Goal: Task Accomplishment & Management: Manage account settings

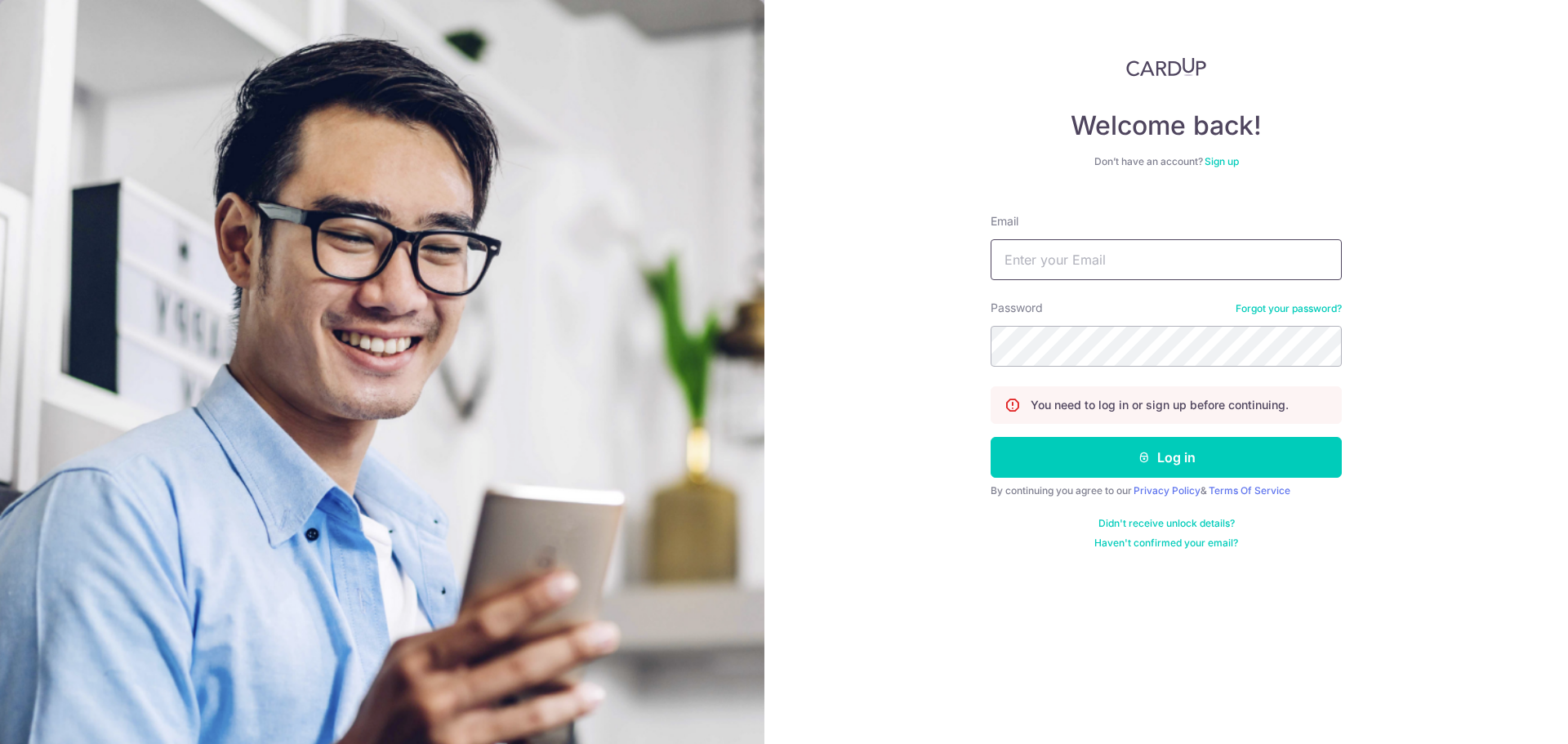
type input "peng_kailing@hotmail.com"
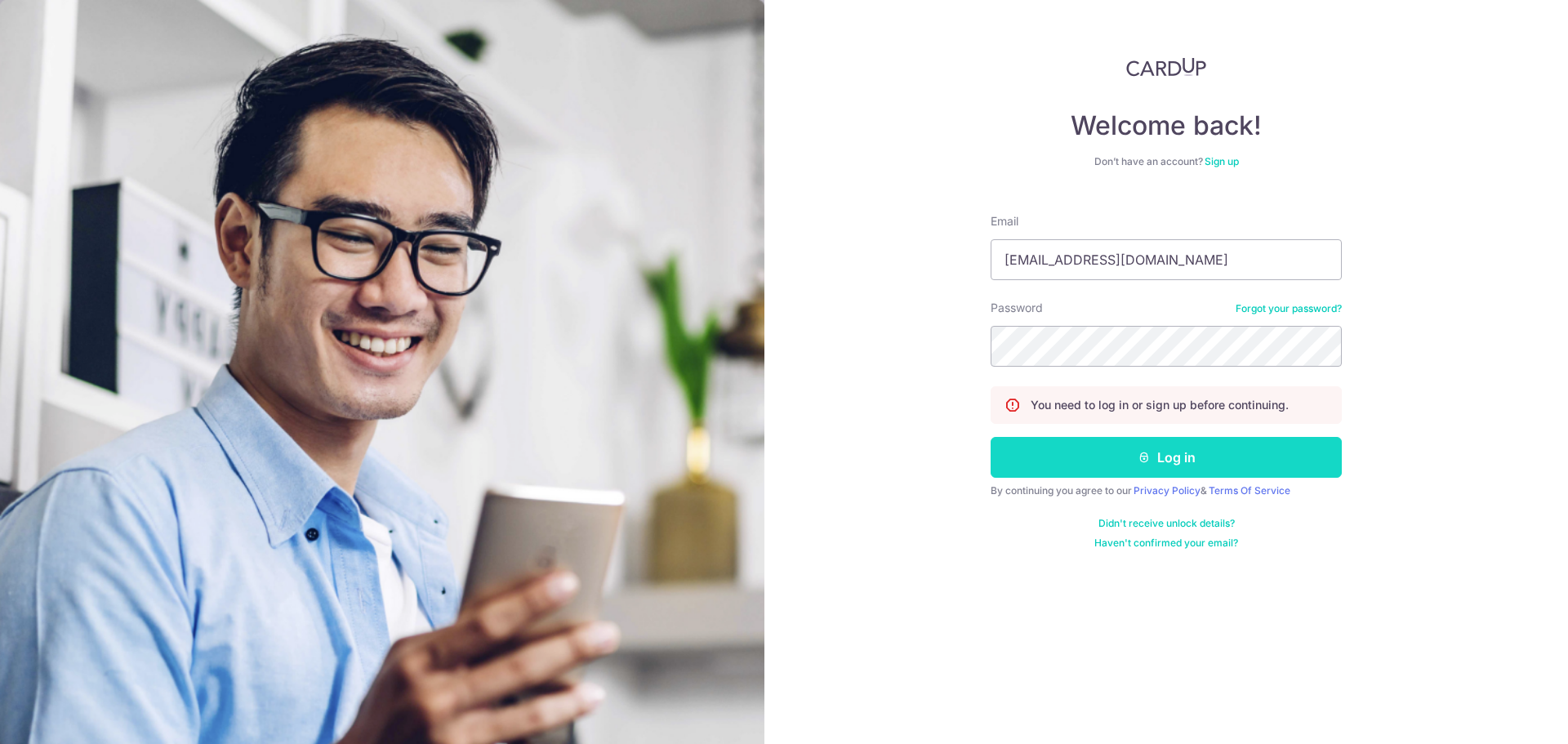
click at [1081, 465] on button "Log in" at bounding box center [1166, 457] width 351 height 41
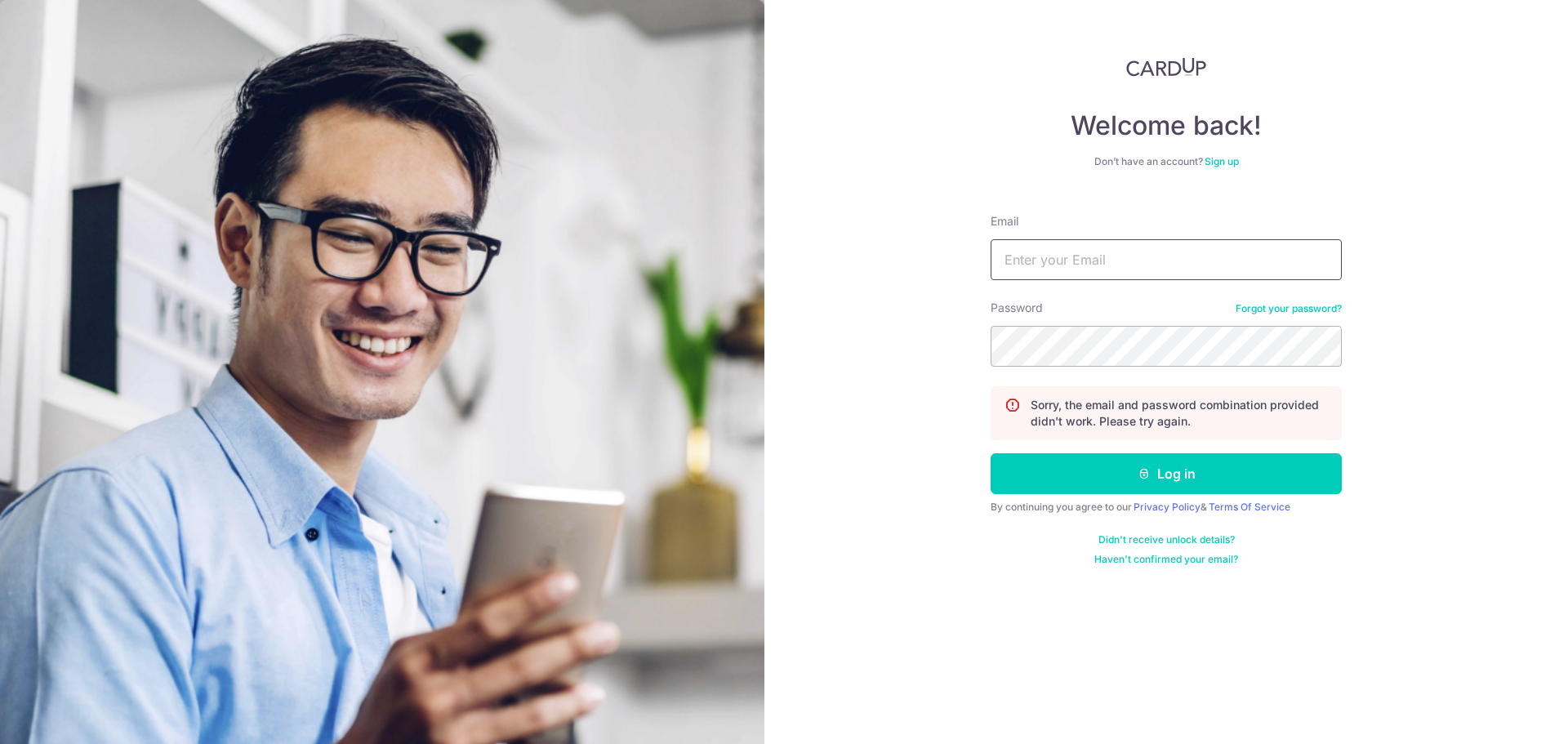
click at [1075, 248] on input "Email" at bounding box center [1166, 259] width 351 height 41
type input "[EMAIL_ADDRESS][DOMAIN_NAME]"
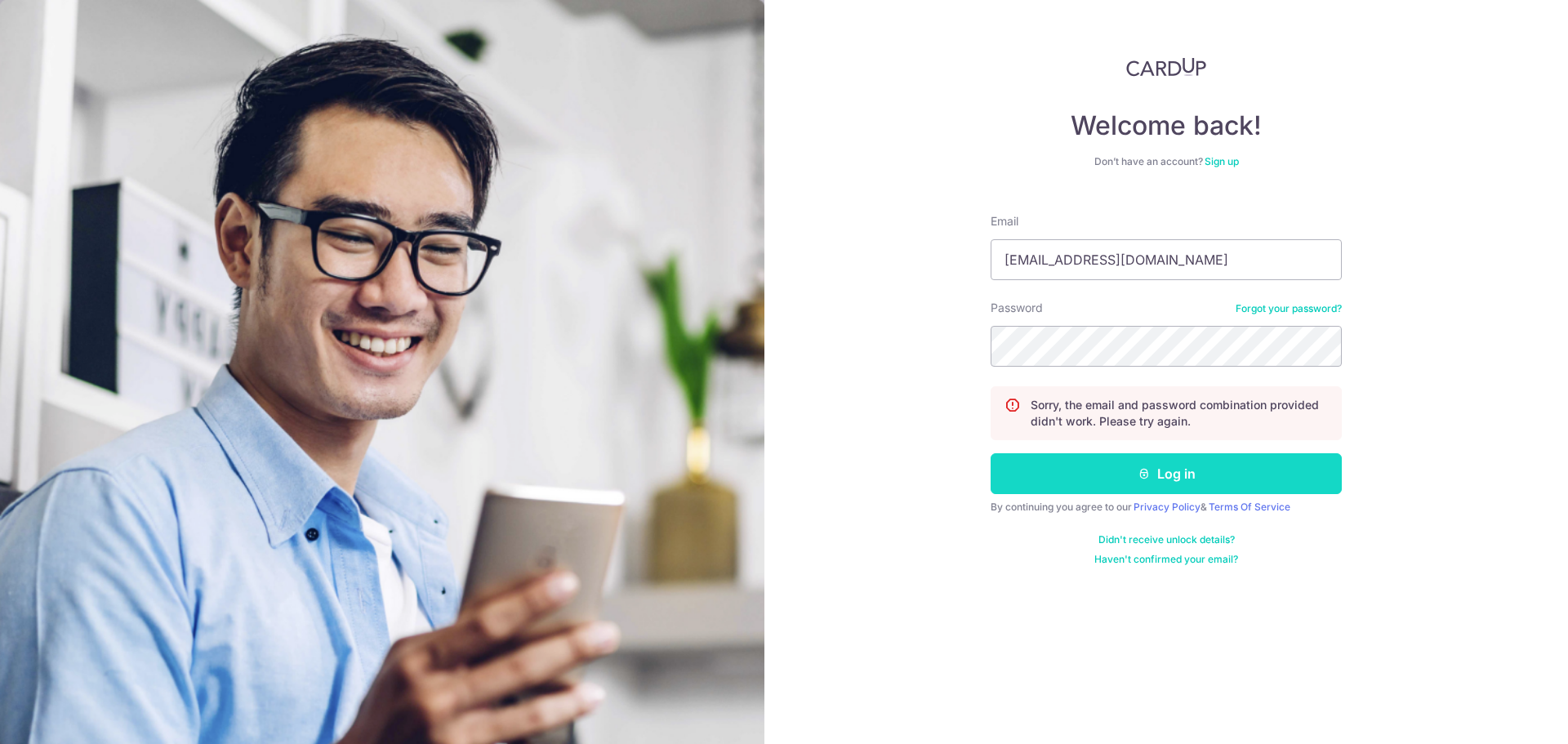
click at [1161, 481] on button "Log in" at bounding box center [1166, 473] width 351 height 41
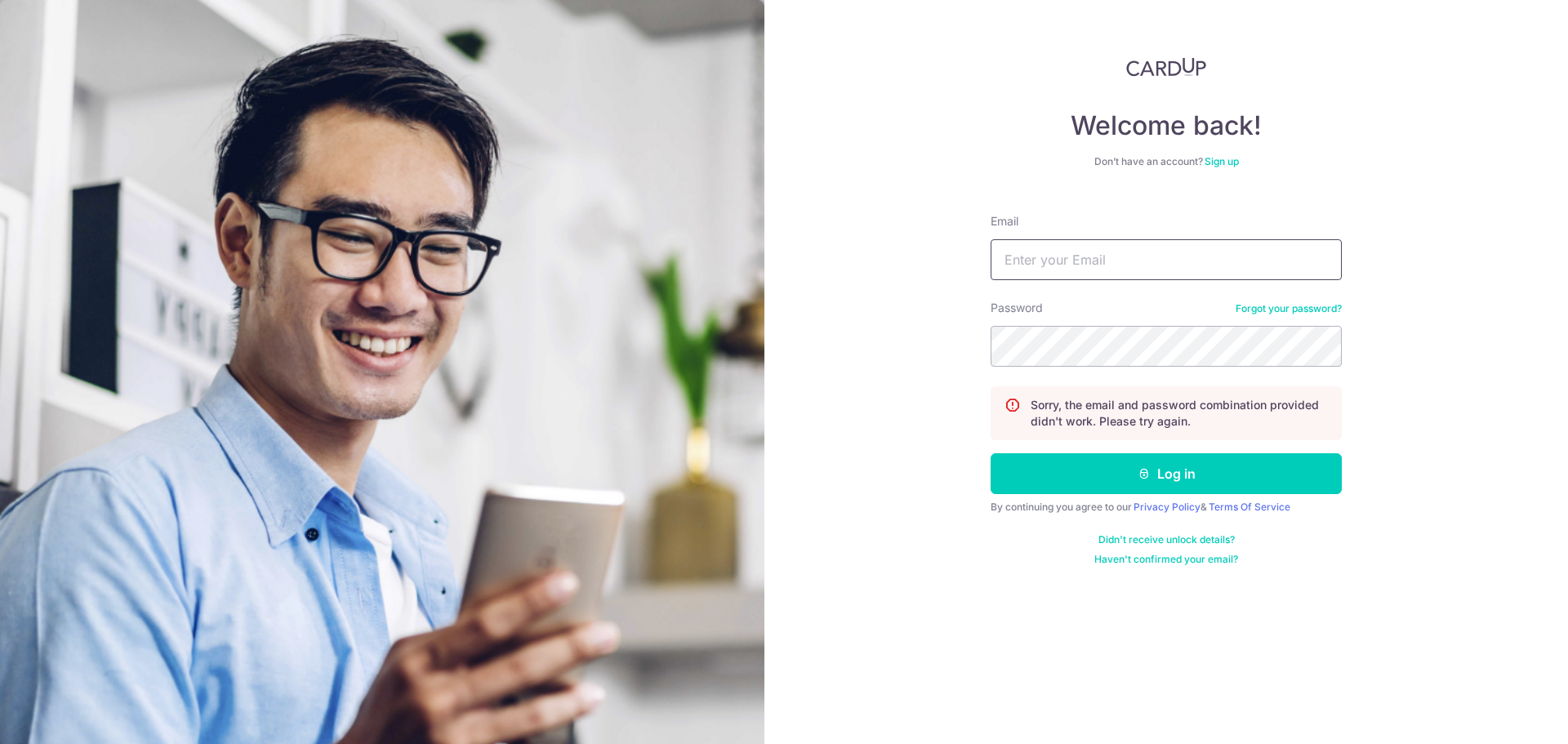
click at [1113, 254] on input "Email" at bounding box center [1166, 259] width 351 height 41
click at [1180, 253] on input "peng_kailing@hotmail.com" at bounding box center [1166, 259] width 351 height 41
type input "peng_kailing@hotmail.com"
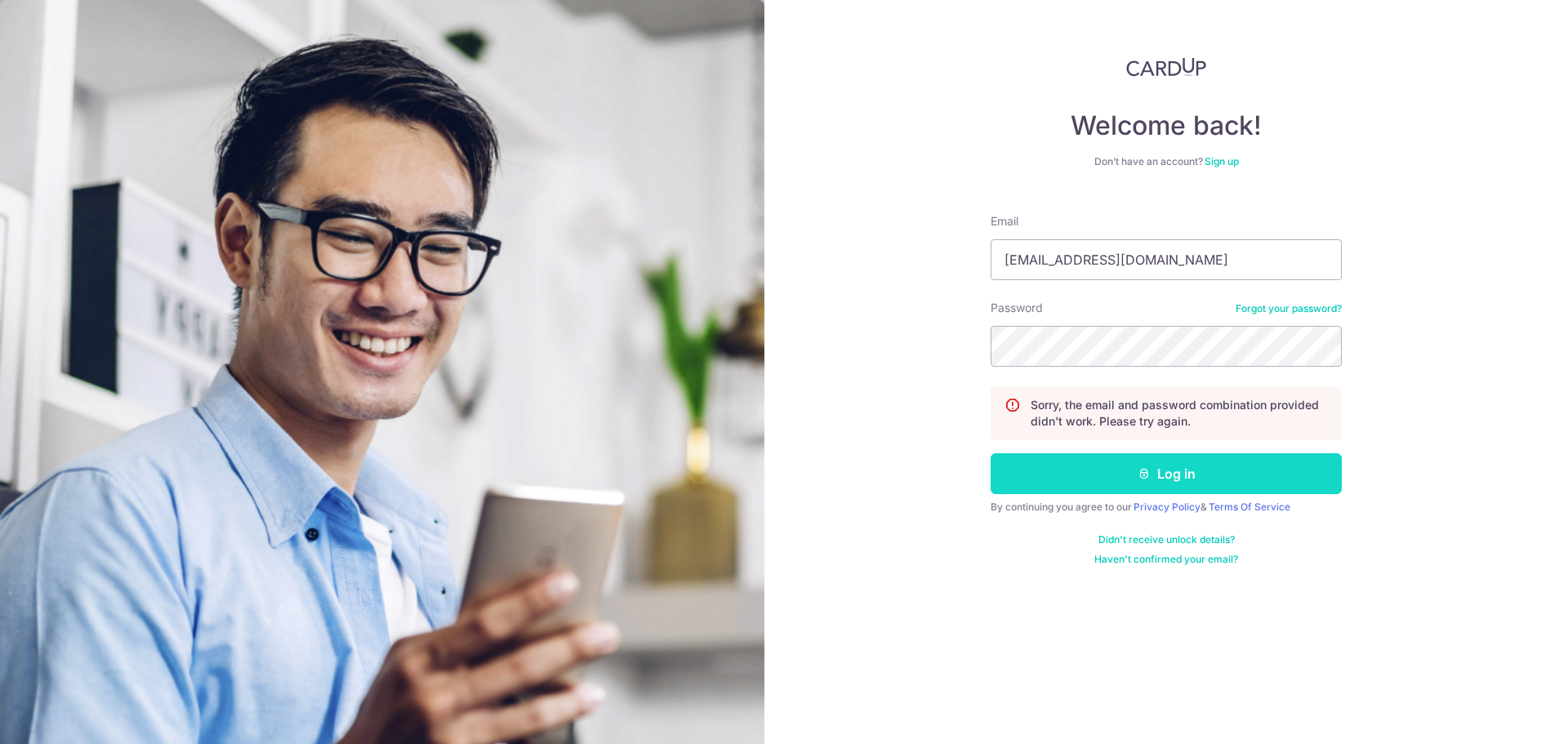
click at [1133, 473] on button "Log in" at bounding box center [1166, 473] width 351 height 41
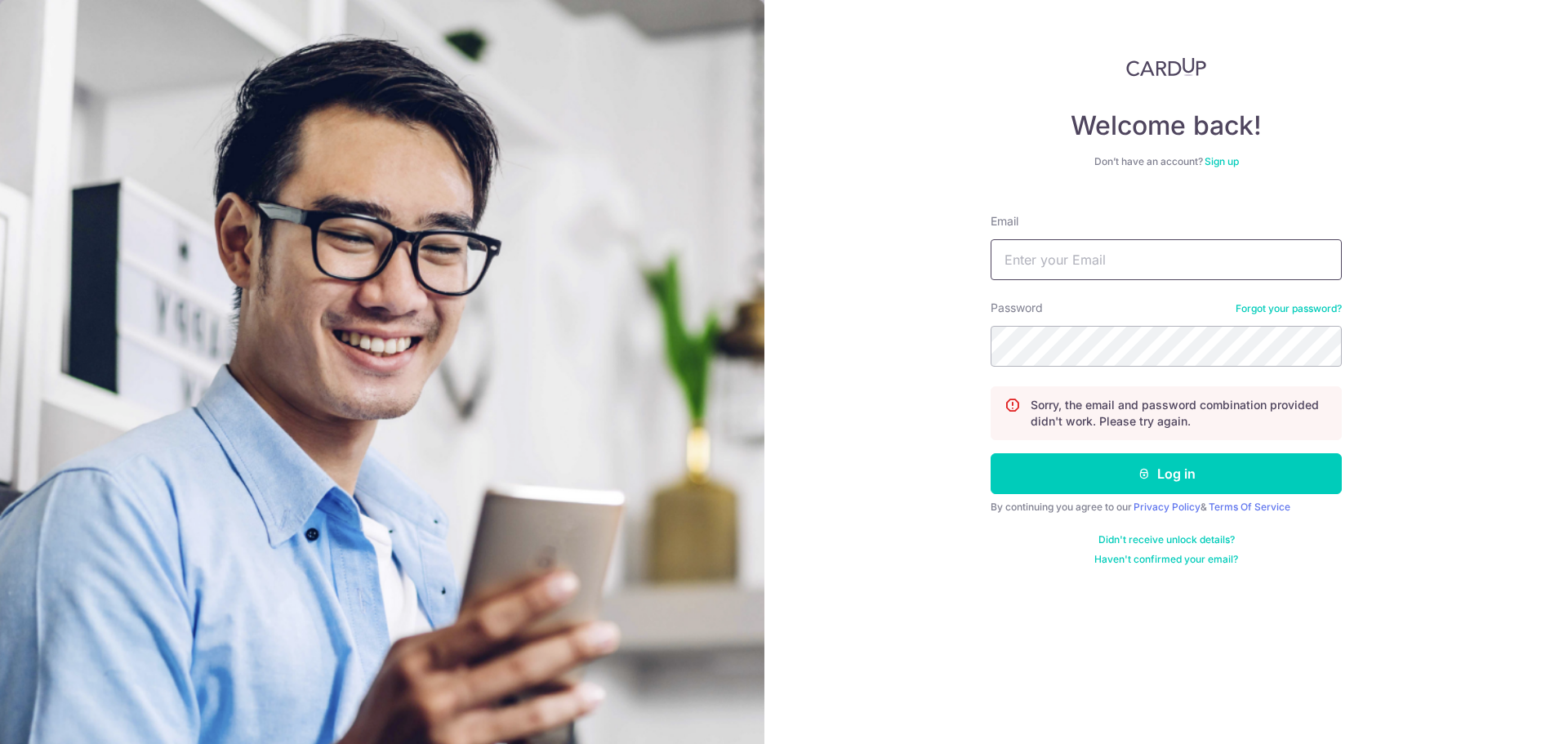
click at [1165, 259] on input "Email" at bounding box center [1166, 259] width 351 height 41
type input "peng_kailing@hotmail.com"
click at [1267, 309] on link "Forgot your password?" at bounding box center [1288, 309] width 106 height 13
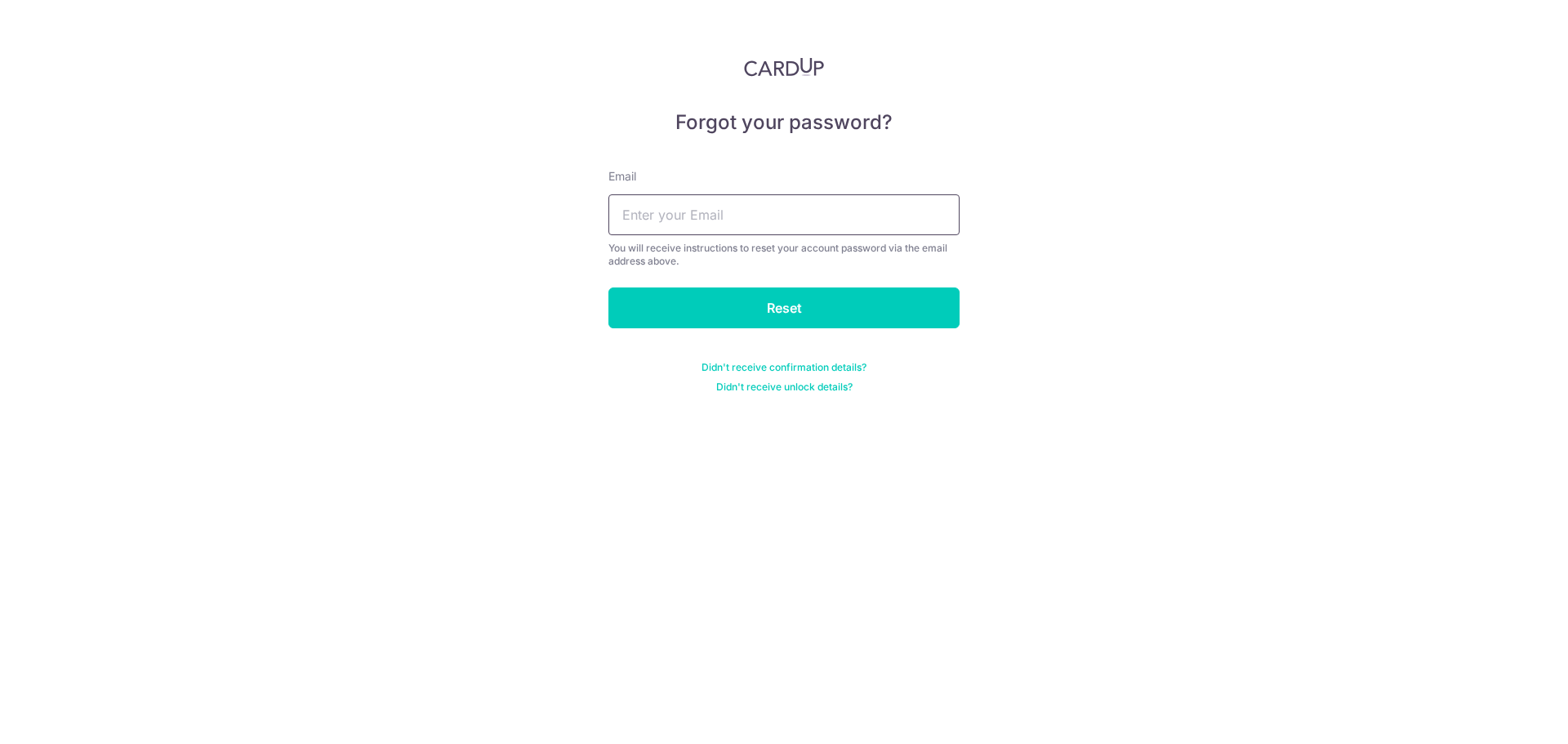
click at [670, 216] on input "text" at bounding box center [784, 215] width 351 height 41
type input "[EMAIL_ADDRESS][DOMAIN_NAME]"
click at [722, 321] on input "Reset" at bounding box center [784, 308] width 351 height 41
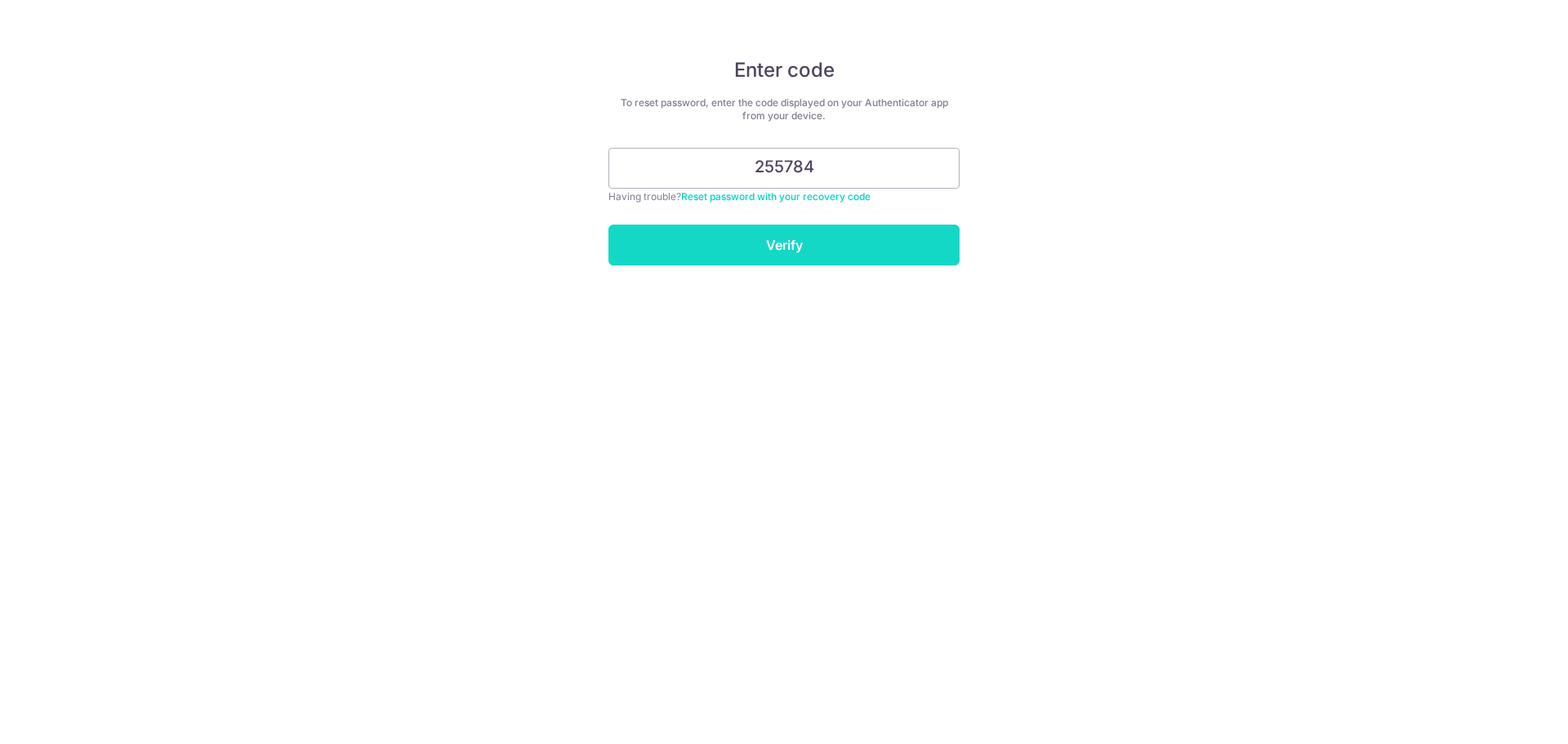
type input "255784"
click at [812, 258] on input "Verify" at bounding box center [784, 244] width 351 height 41
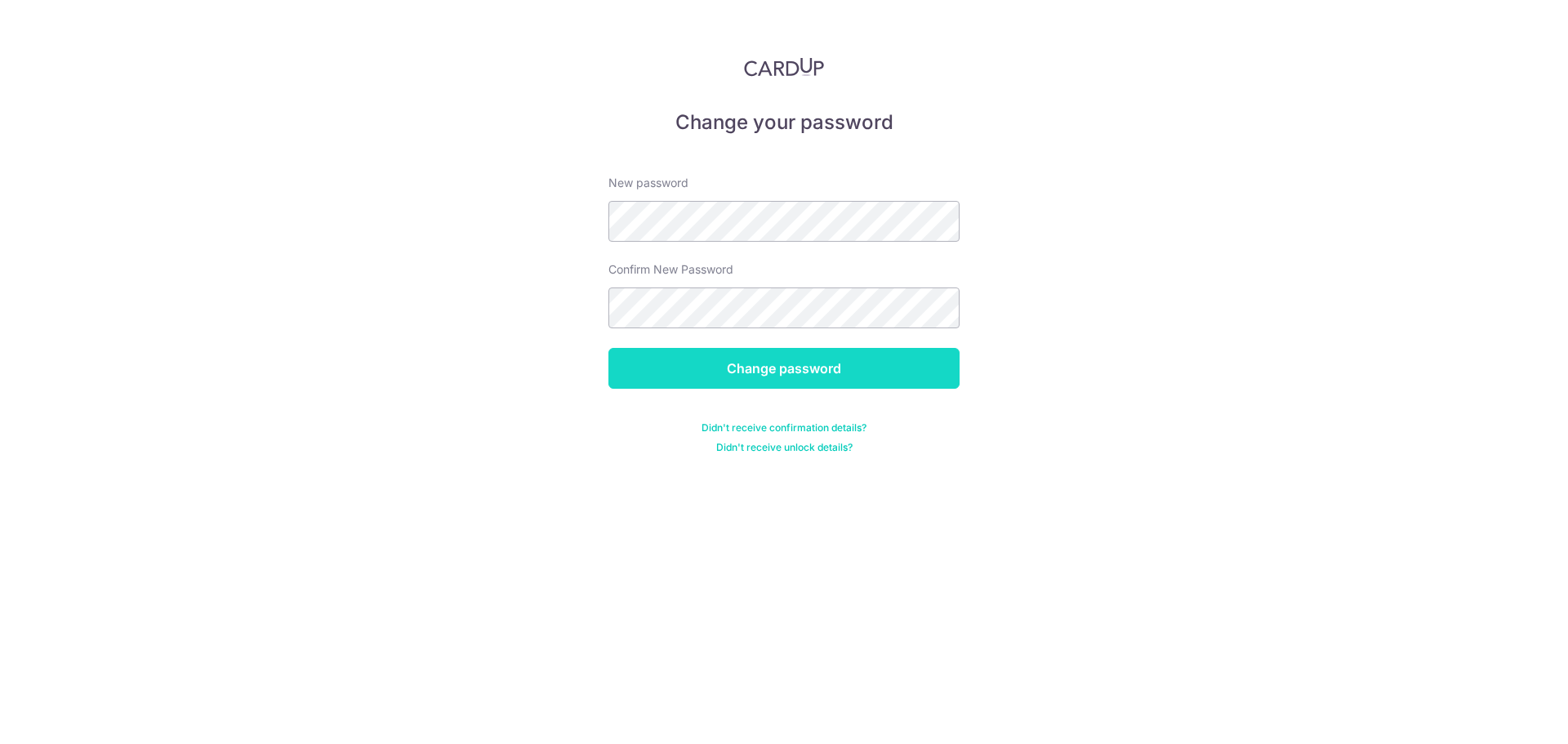
click at [776, 366] on input "Change password" at bounding box center [784, 368] width 351 height 41
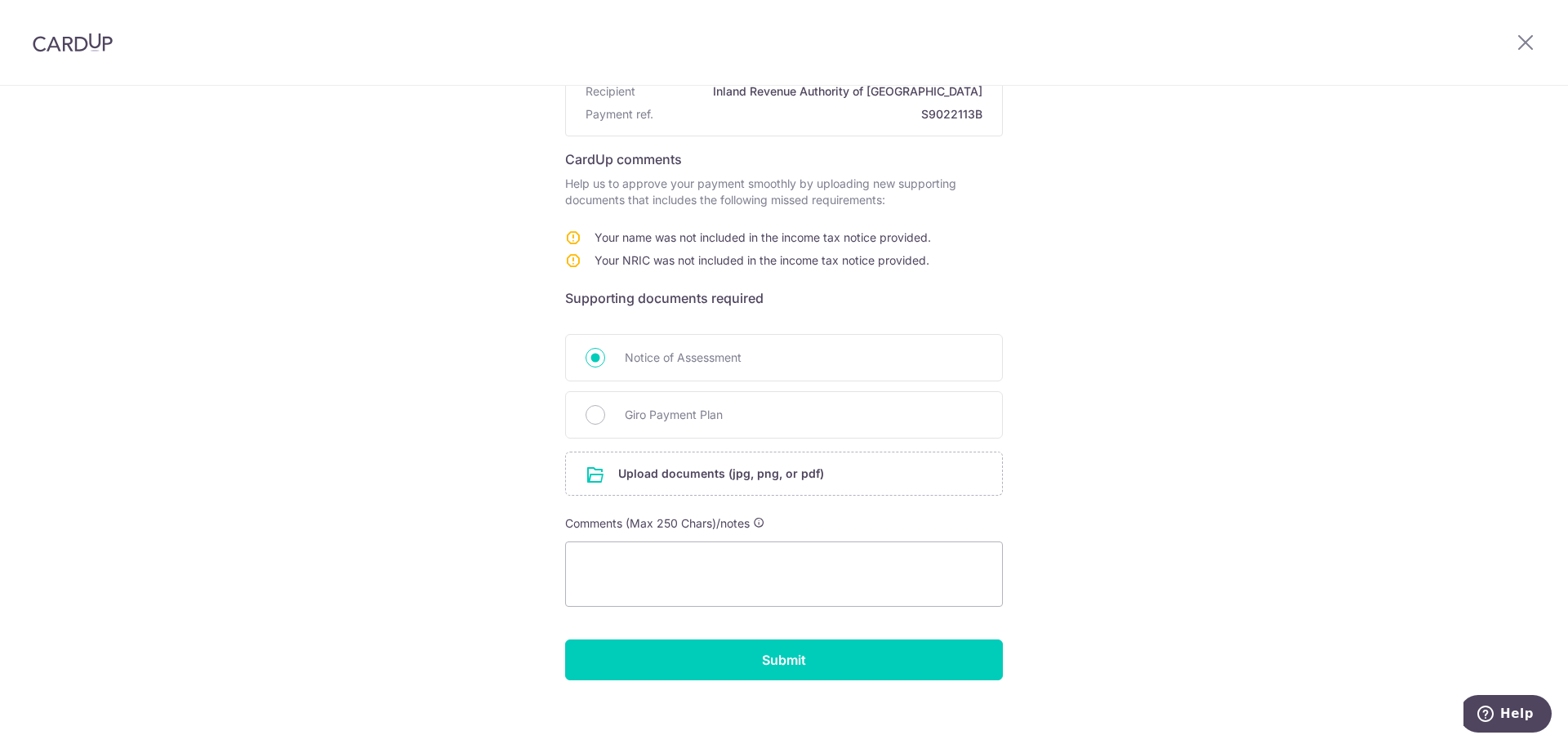
scroll to position [199, 0]
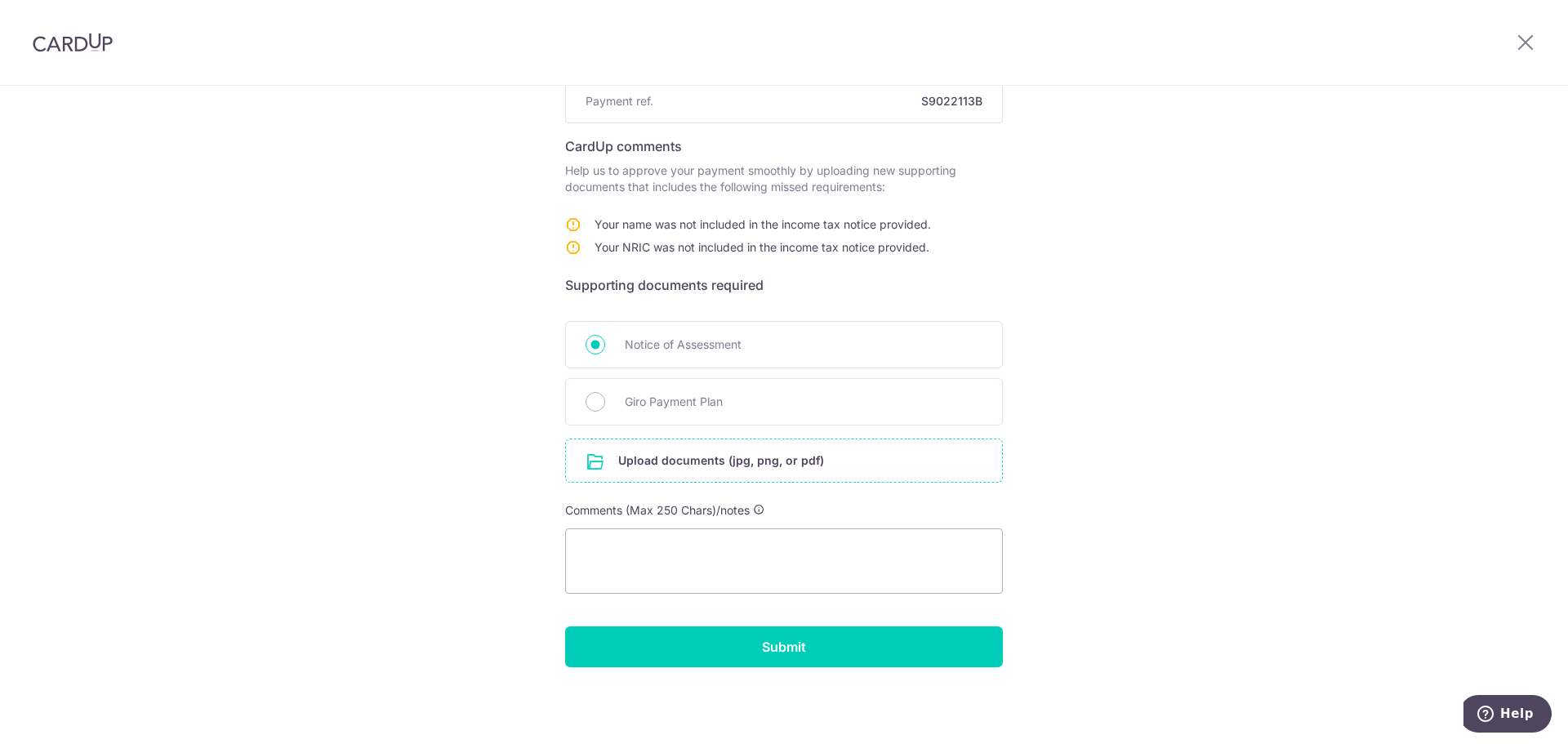
click at [657, 461] on input "file" at bounding box center [784, 460] width 436 height 43
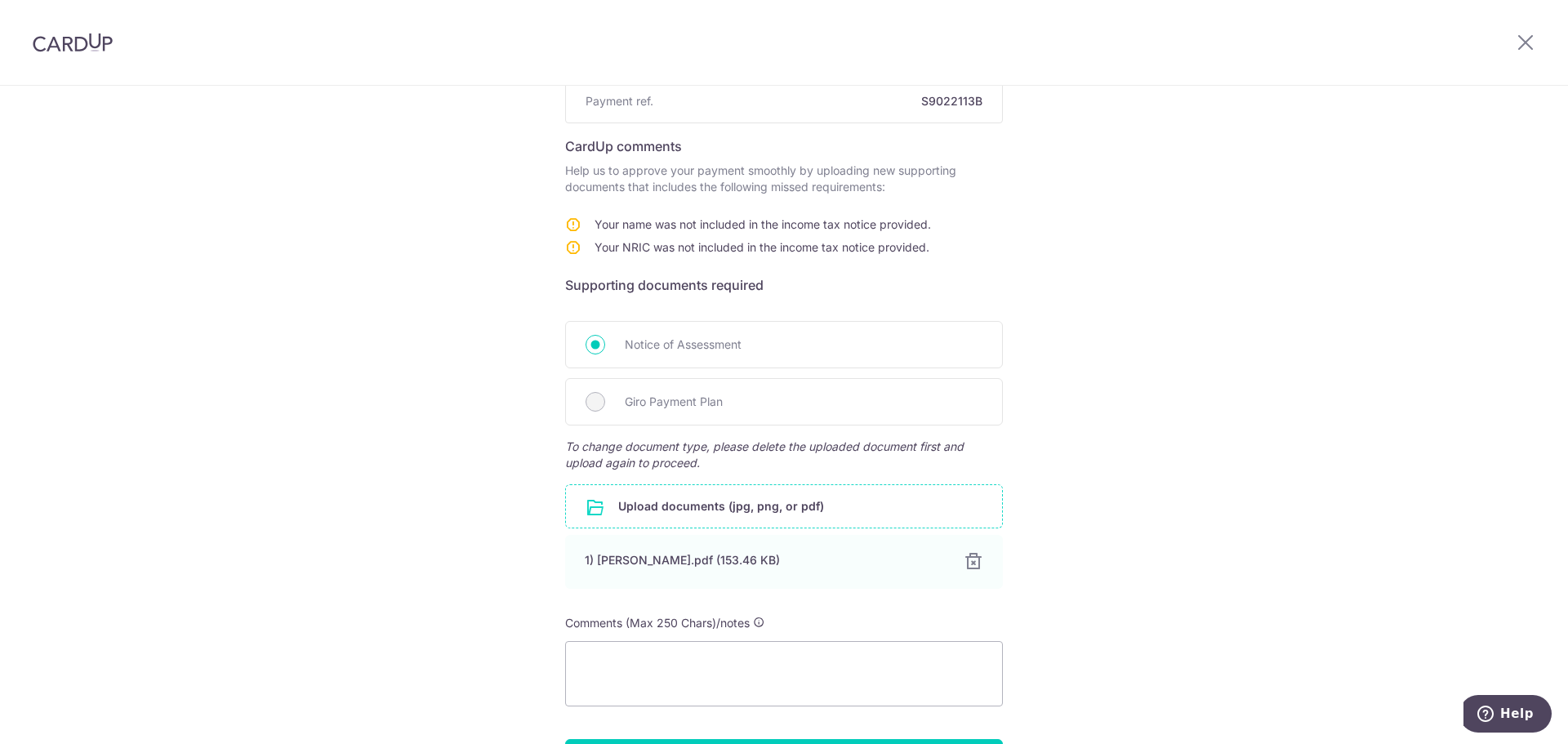
scroll to position [281, 0]
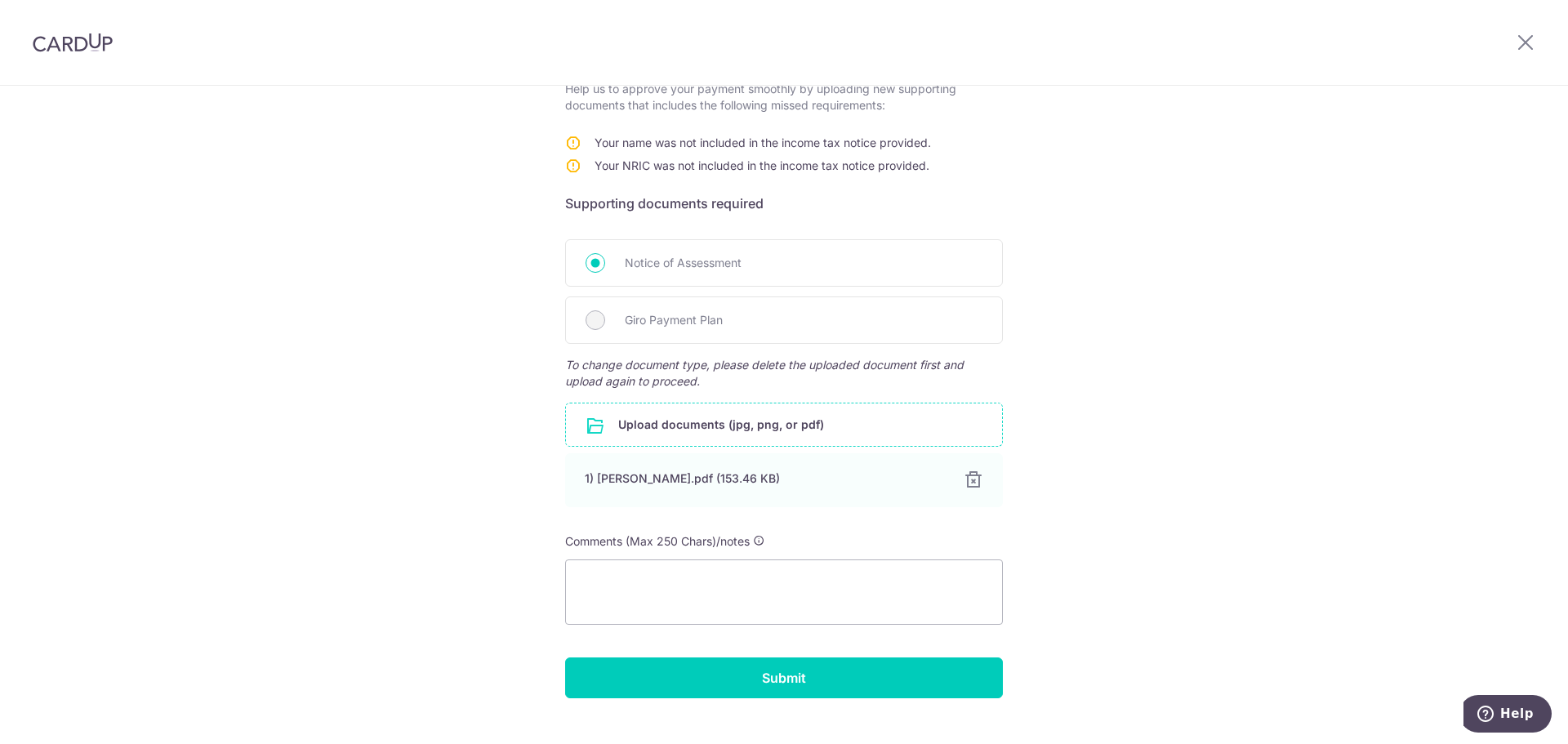
click at [617, 432] on input "file" at bounding box center [784, 424] width 436 height 43
click at [631, 433] on input "file" at bounding box center [784, 424] width 436 height 43
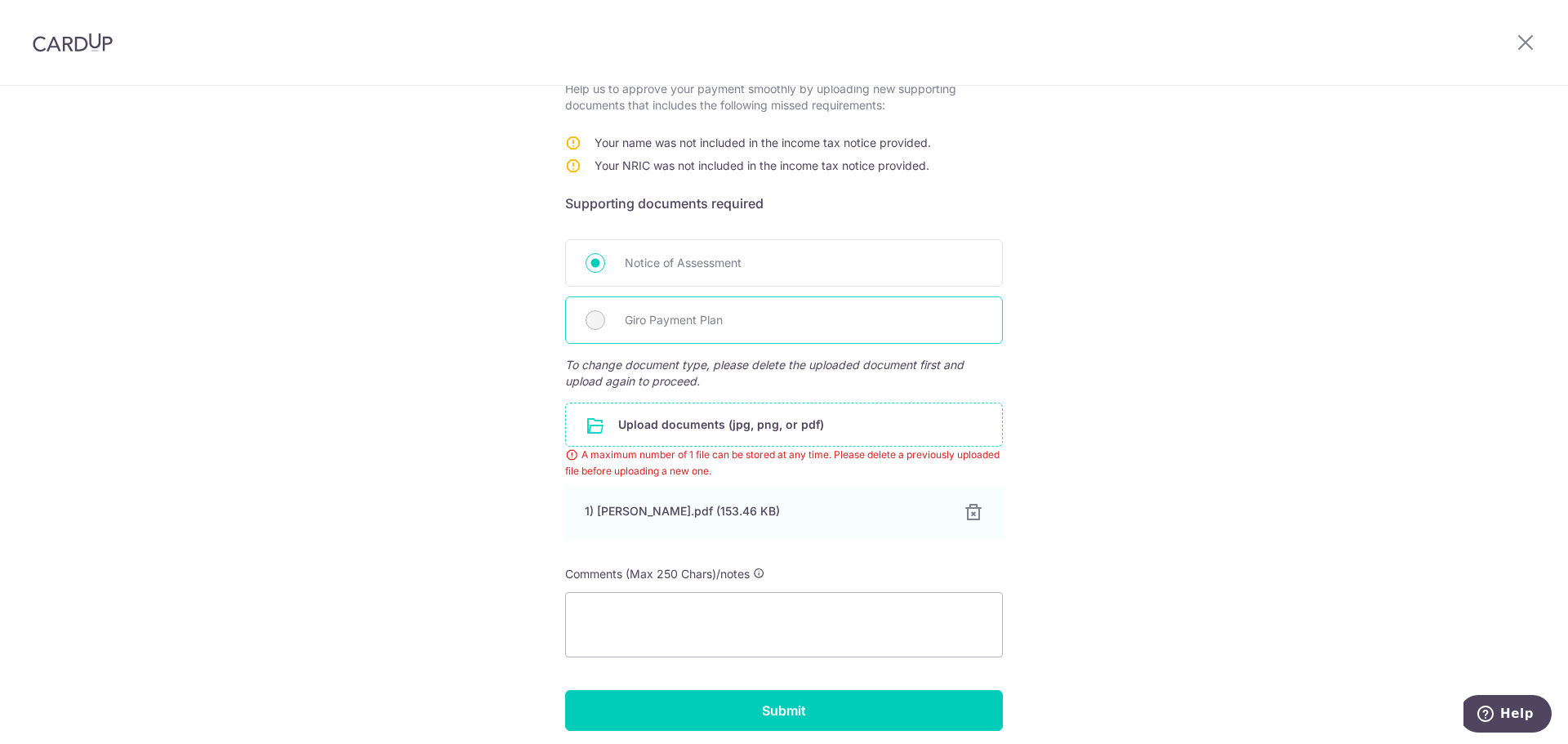
click at [606, 312] on div "Giro Payment Plan" at bounding box center [784, 320] width 438 height 47
click at [434, 322] on div "Help us verify your payment Payment details Payment ID txn_c9a7a6d8bbb Recipien…" at bounding box center [784, 306] width 1568 height 1003
click at [668, 431] on input "file" at bounding box center [784, 424] width 436 height 43
click at [415, 487] on div "Help us verify your payment Payment details Payment ID txn_c9a7a6d8bbb Recipien…" at bounding box center [784, 306] width 1568 height 1003
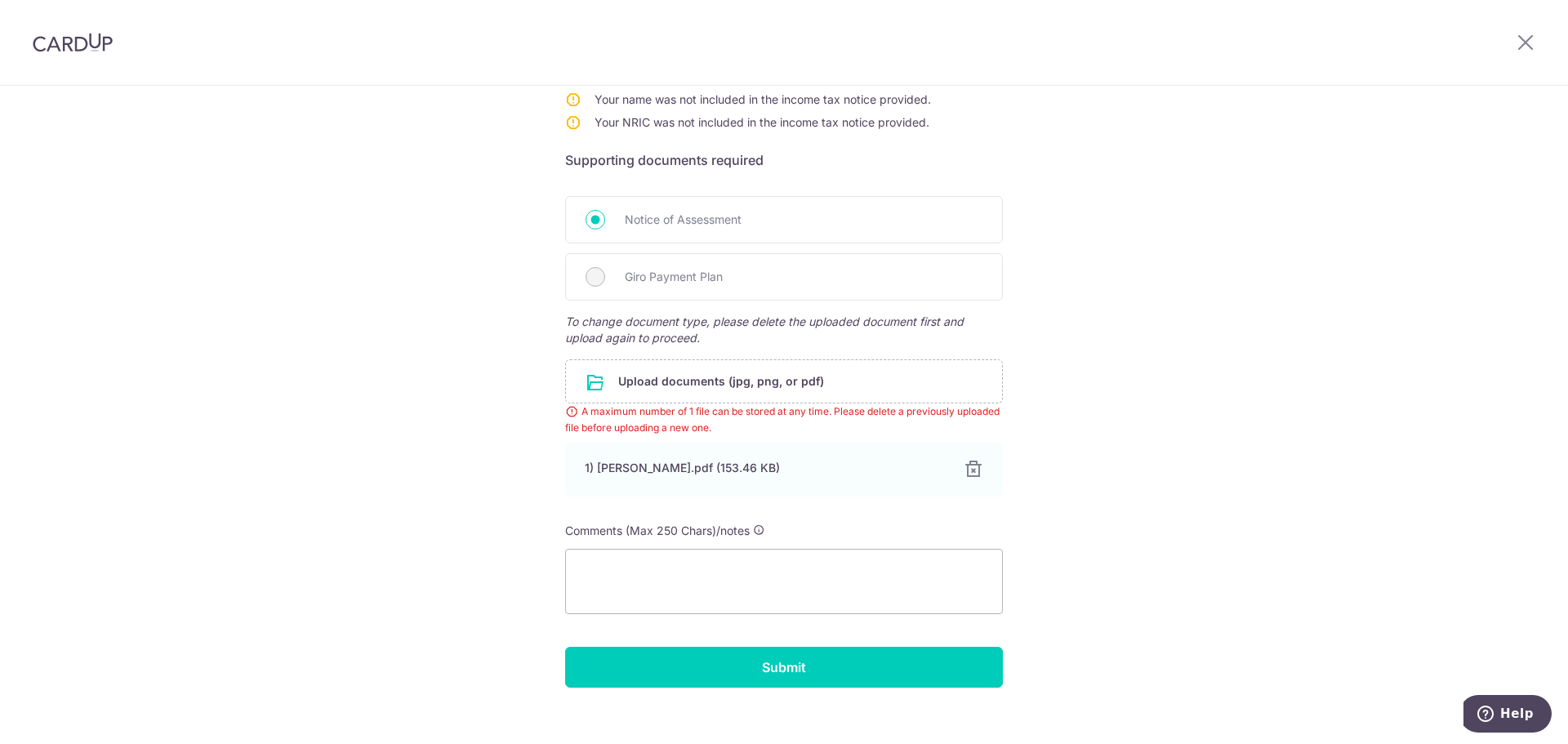
scroll to position [344, 0]
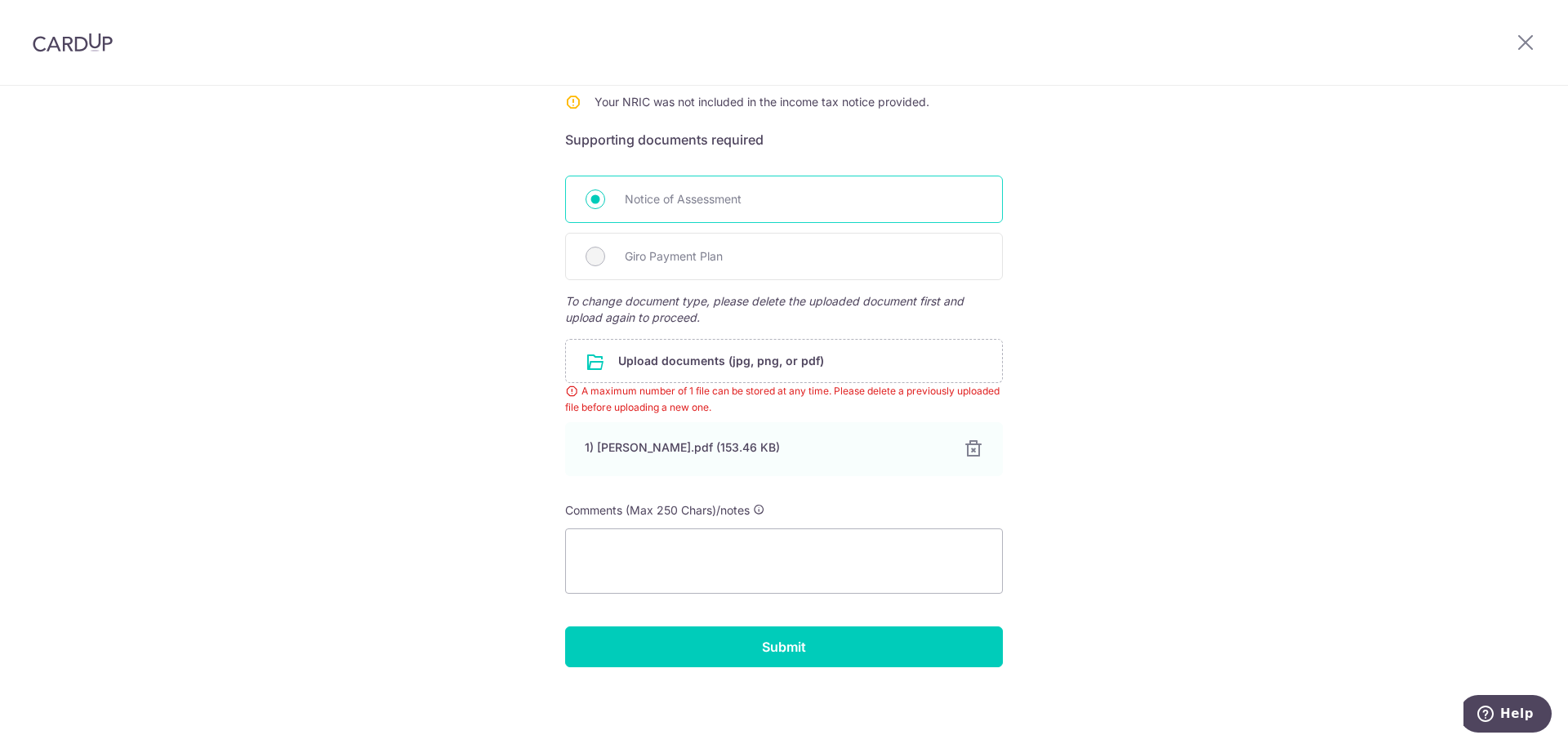
click at [596, 188] on div "Notice of Assessment" at bounding box center [784, 199] width 438 height 47
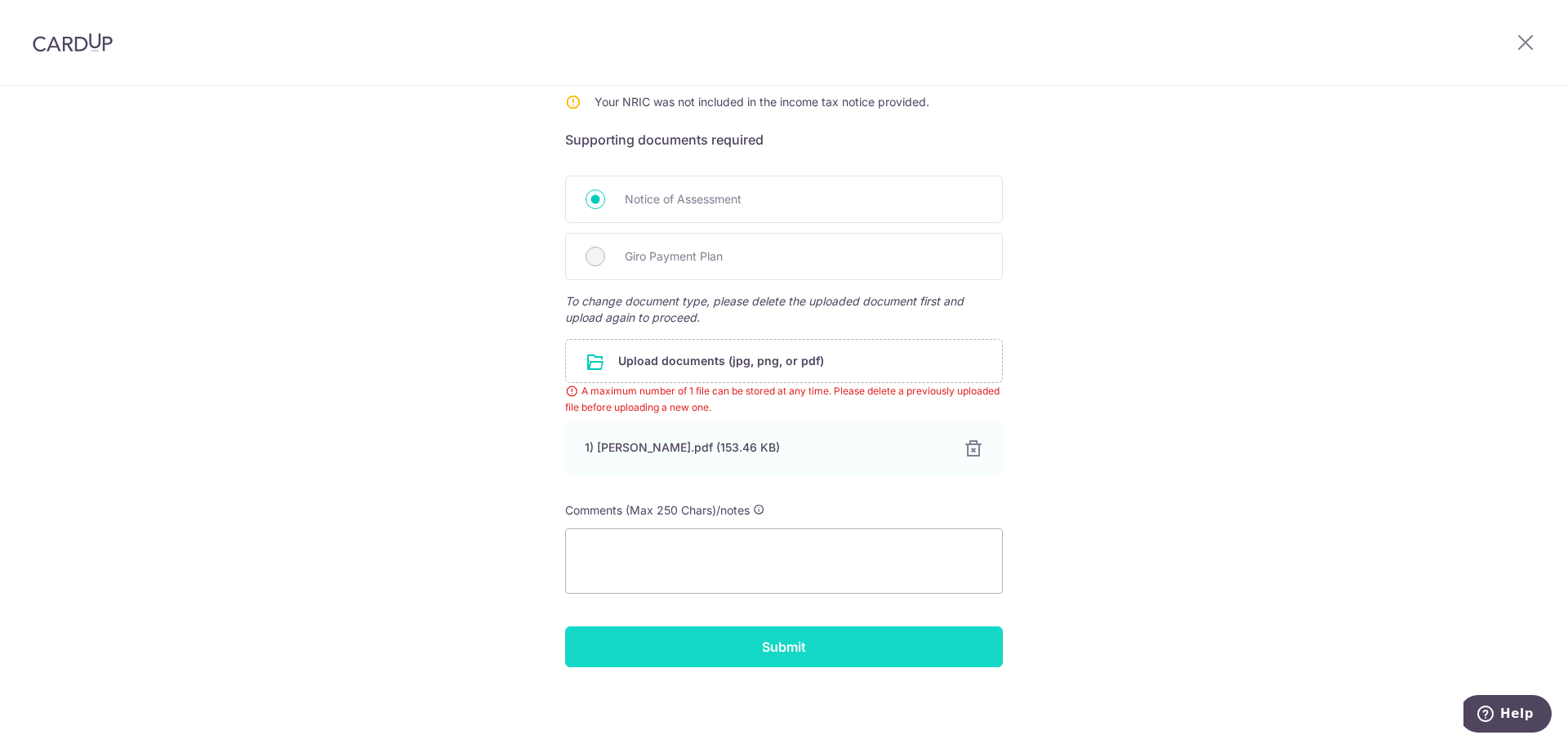
click at [635, 651] on input "Submit" at bounding box center [784, 647] width 438 height 41
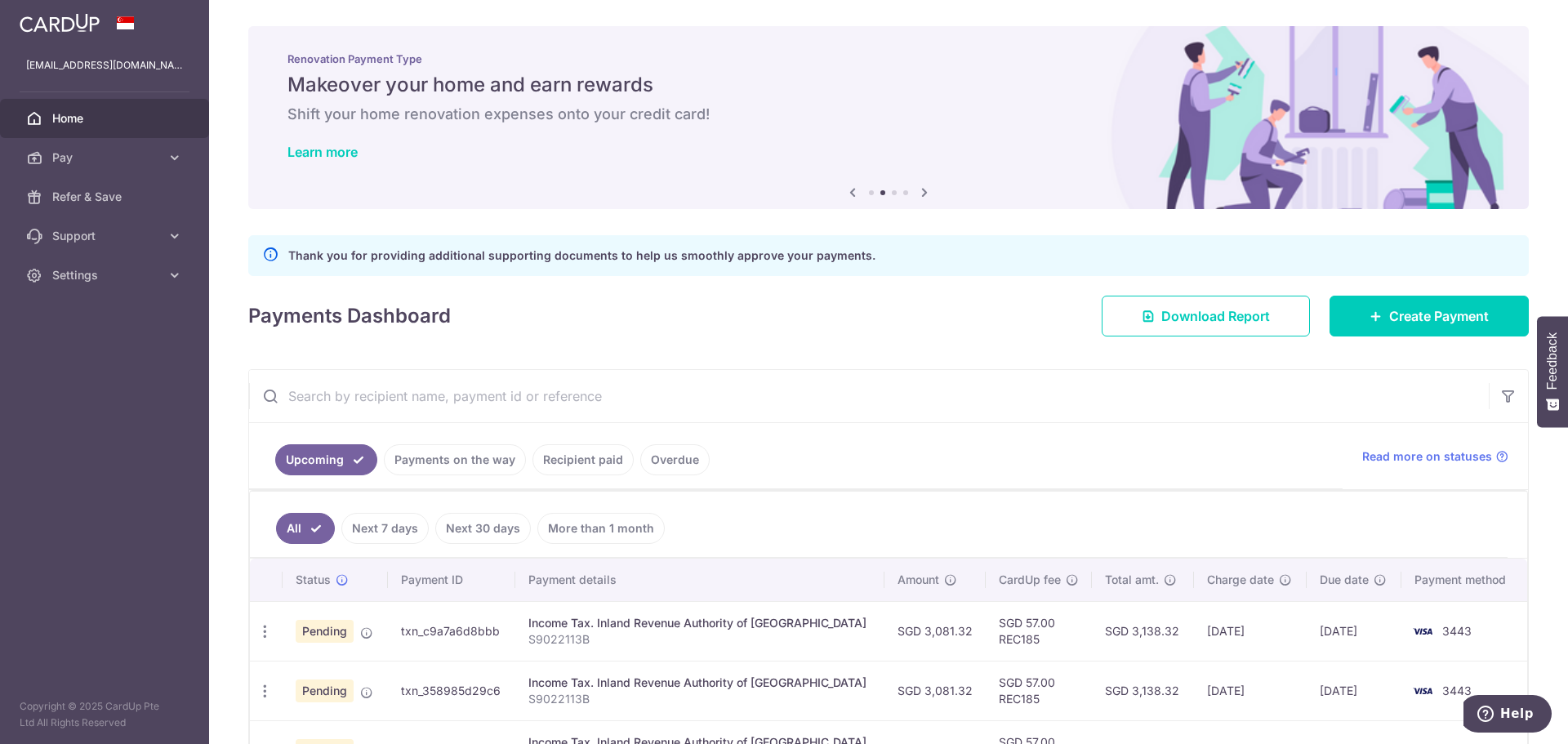
click at [919, 189] on icon at bounding box center [924, 192] width 20 height 20
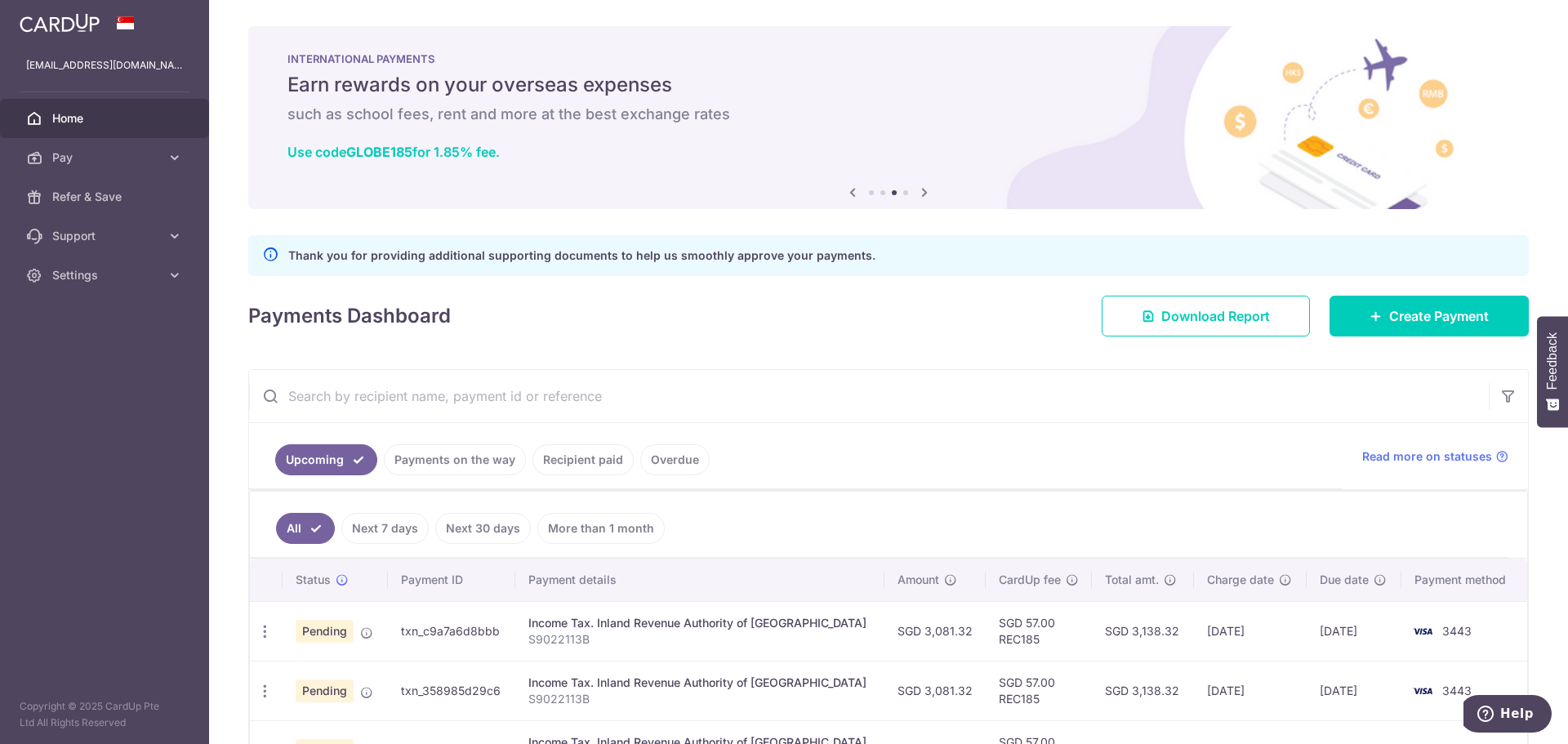
click at [919, 189] on icon at bounding box center [924, 192] width 20 height 20
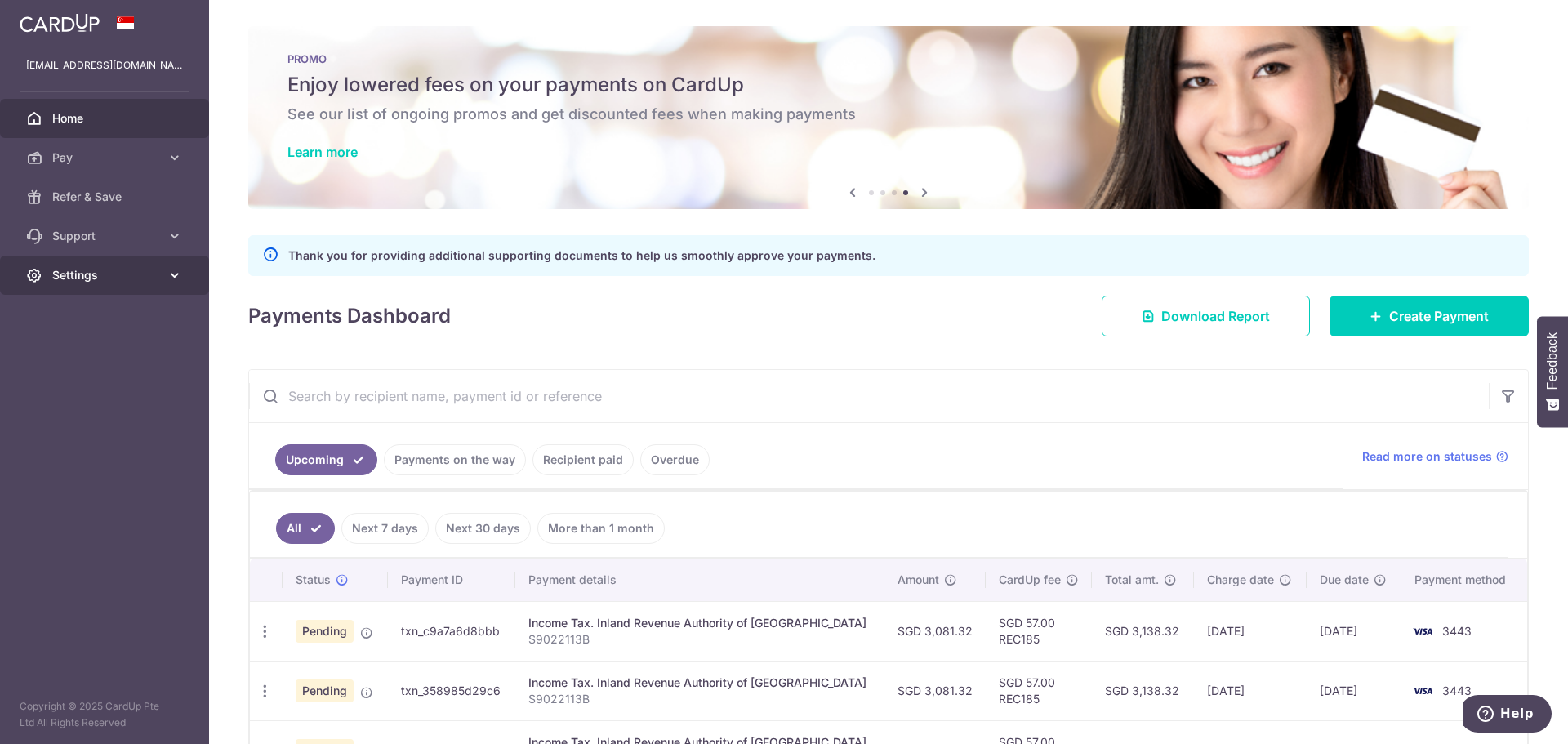
click at [75, 289] on link "Settings" at bounding box center [104, 275] width 209 height 39
click at [88, 351] on span "Logout" at bounding box center [106, 353] width 108 height 17
